Goal: Navigation & Orientation: Find specific page/section

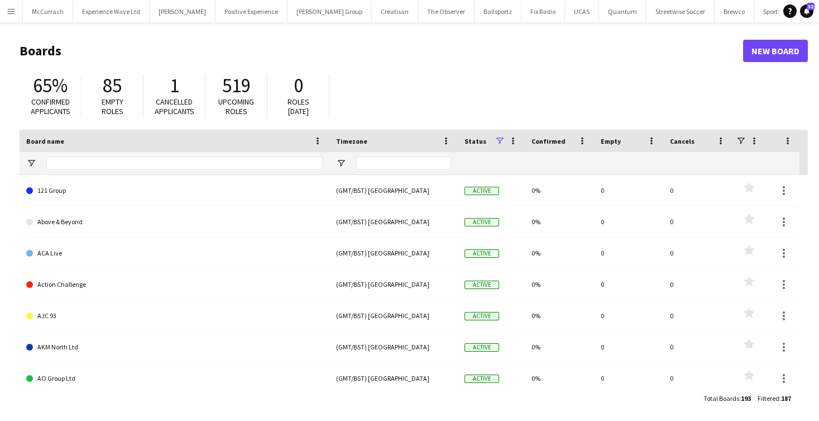
click at [14, 11] on app-icon "Menu" at bounding box center [11, 11] width 9 height 9
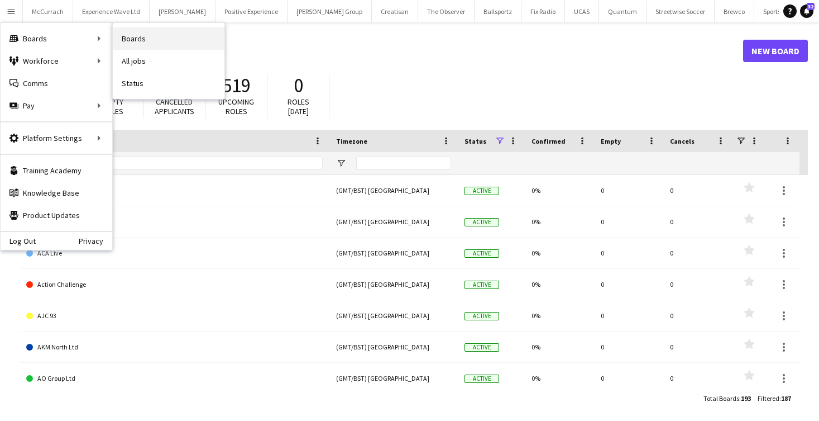
click at [150, 45] on link "Boards" at bounding box center [169, 38] width 112 height 22
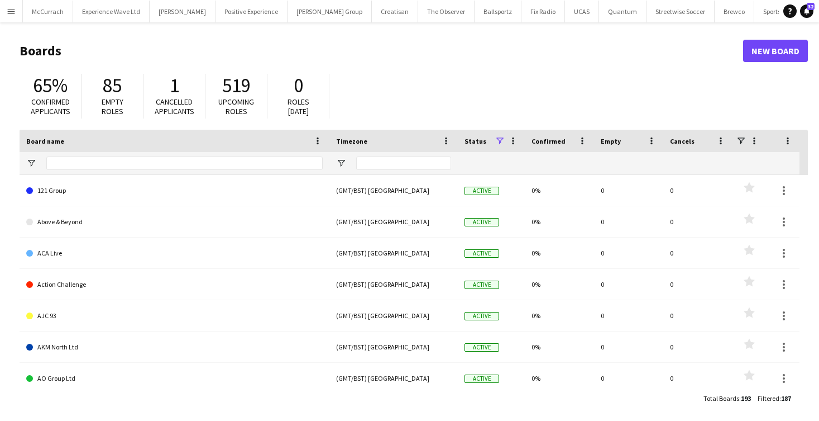
click at [9, 12] on app-icon "Menu" at bounding box center [11, 11] width 9 height 9
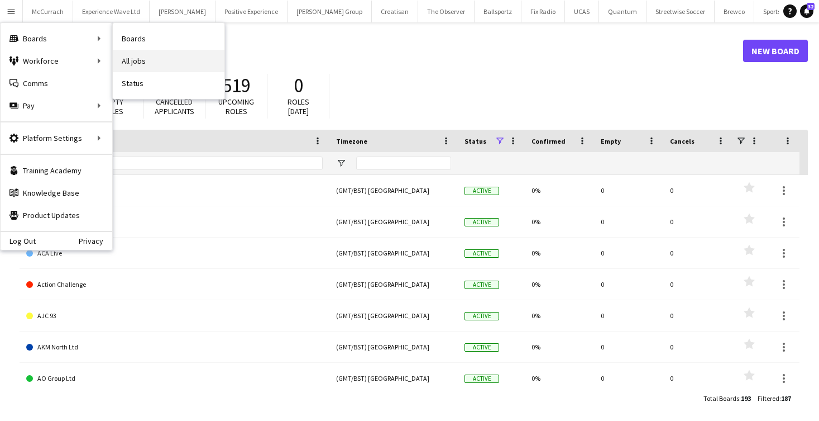
click at [133, 55] on link "All jobs" at bounding box center [169, 61] width 112 height 22
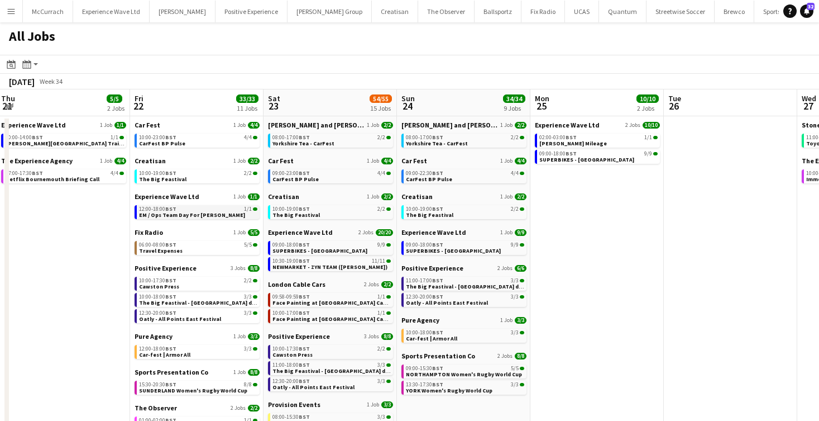
click at [202, 214] on span "EM / Ops Team Day For [PERSON_NAME]" at bounding box center [192, 214] width 106 height 7
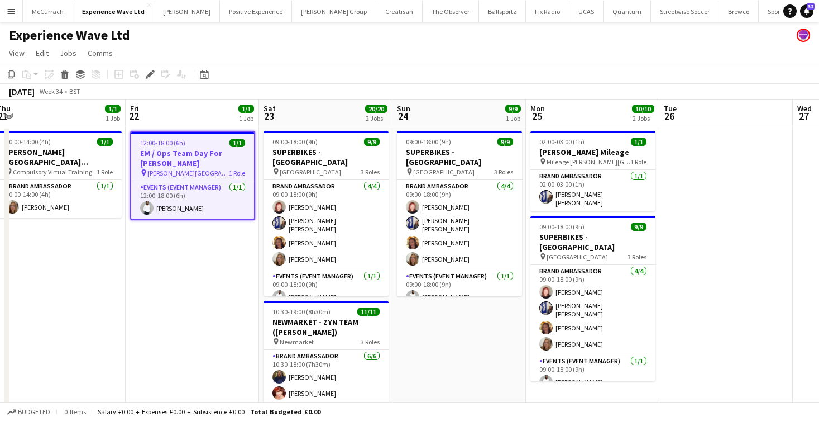
scroll to position [0, 543]
